Goal: Find specific page/section: Find specific page/section

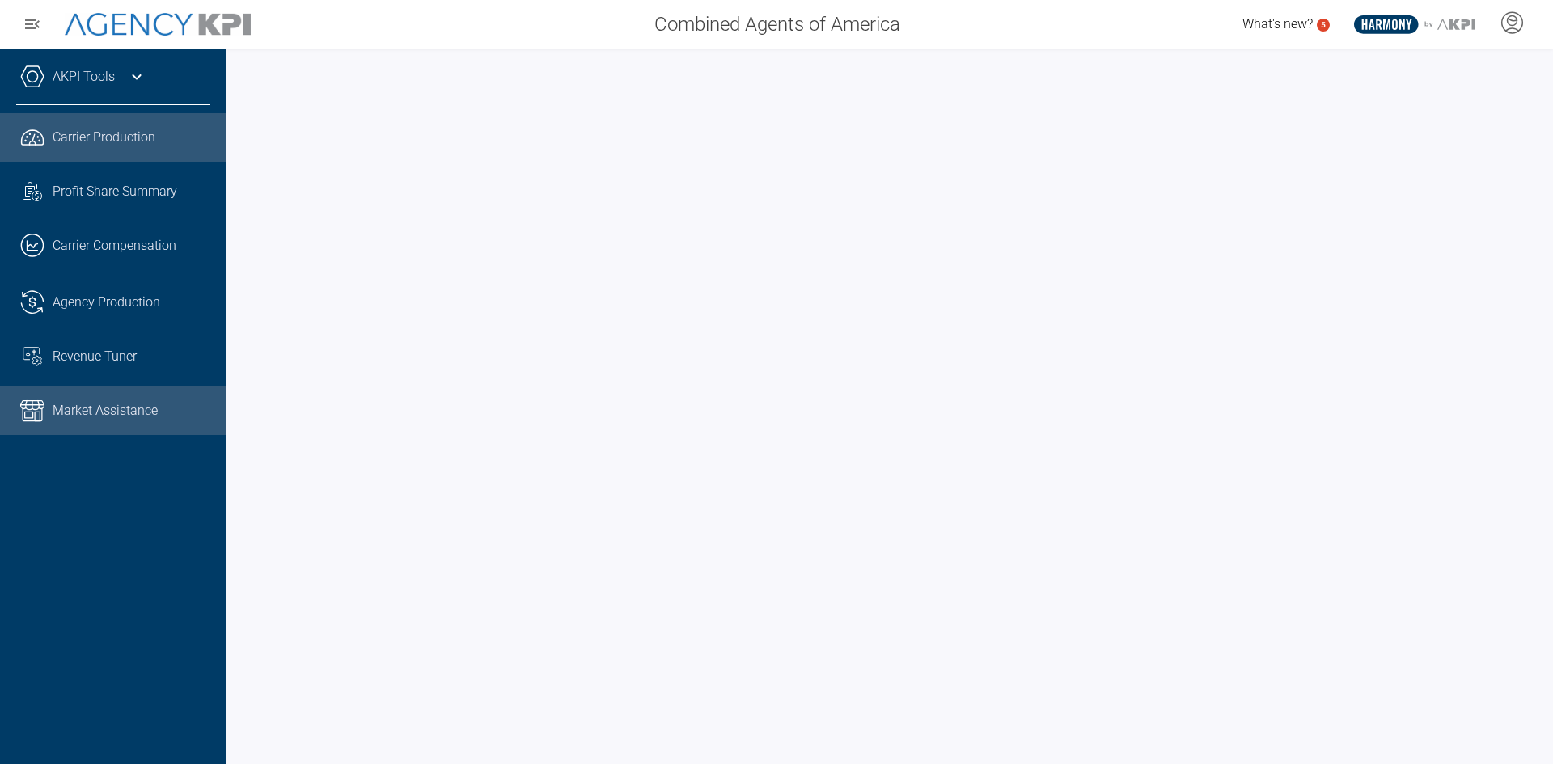
click at [91, 405] on span "Market Assistance" at bounding box center [105, 410] width 105 height 19
